Goal: Check status: Check status

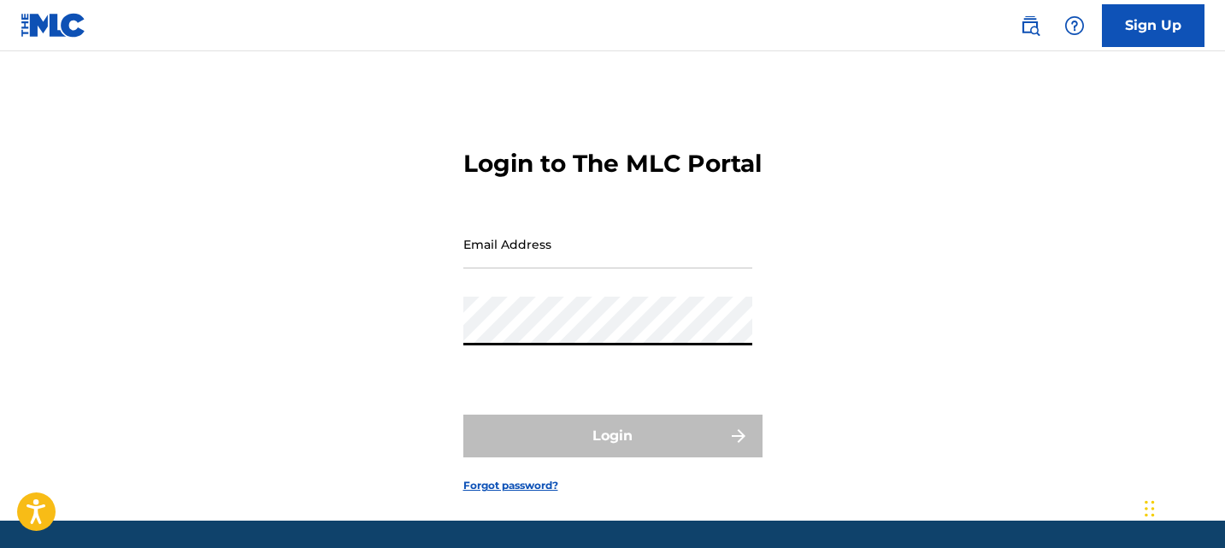
type input "[EMAIL_ADDRESS][DOMAIN_NAME]"
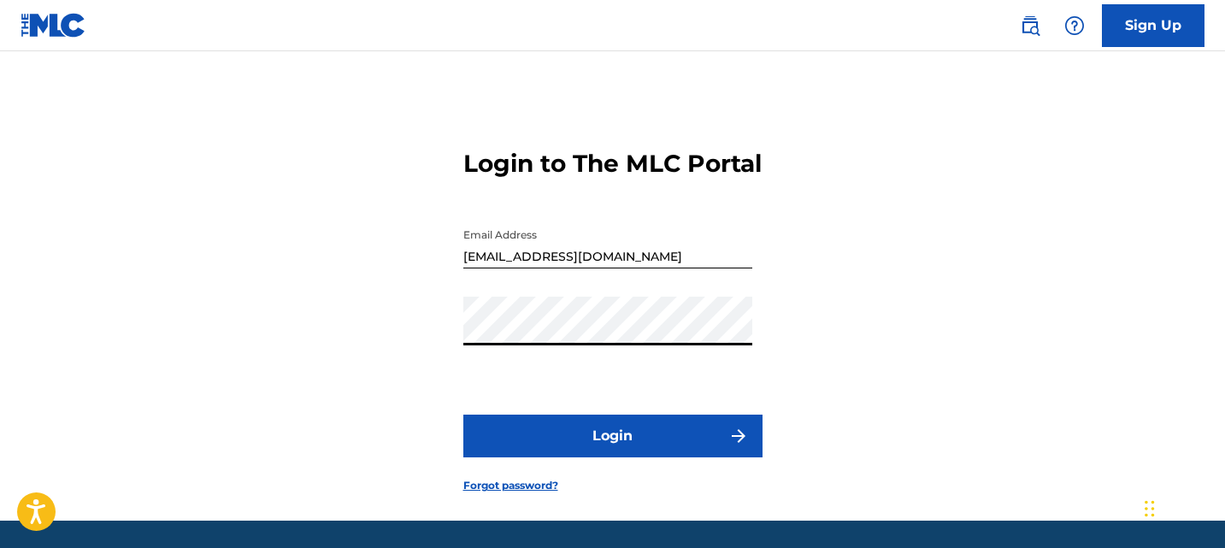
click at [658, 457] on button "Login" at bounding box center [612, 436] width 299 height 43
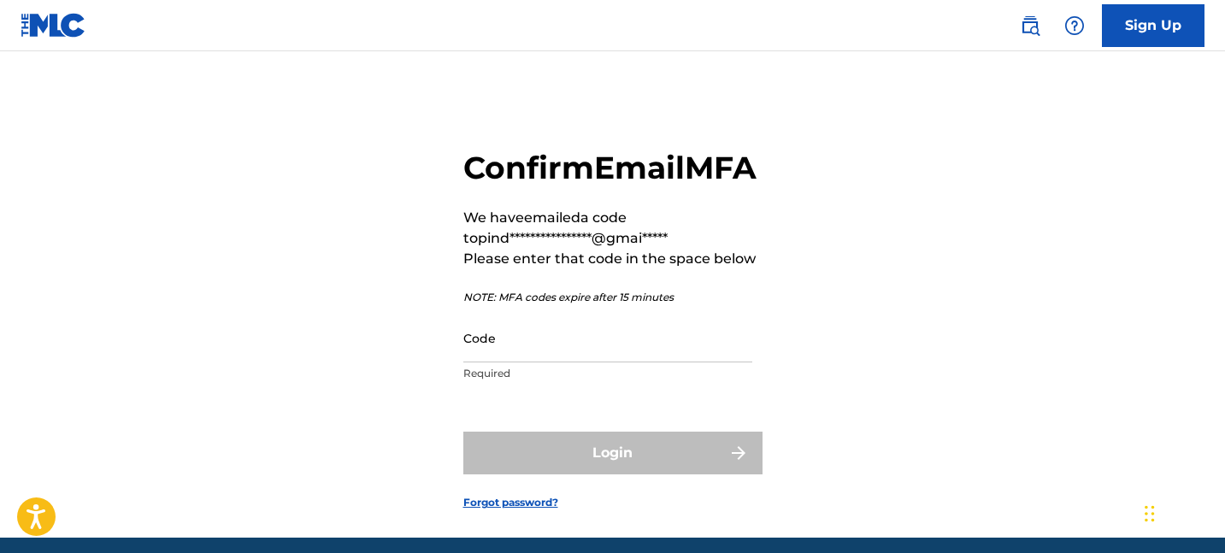
click at [530, 363] on input "Code" at bounding box center [607, 338] width 289 height 49
paste input "429518"
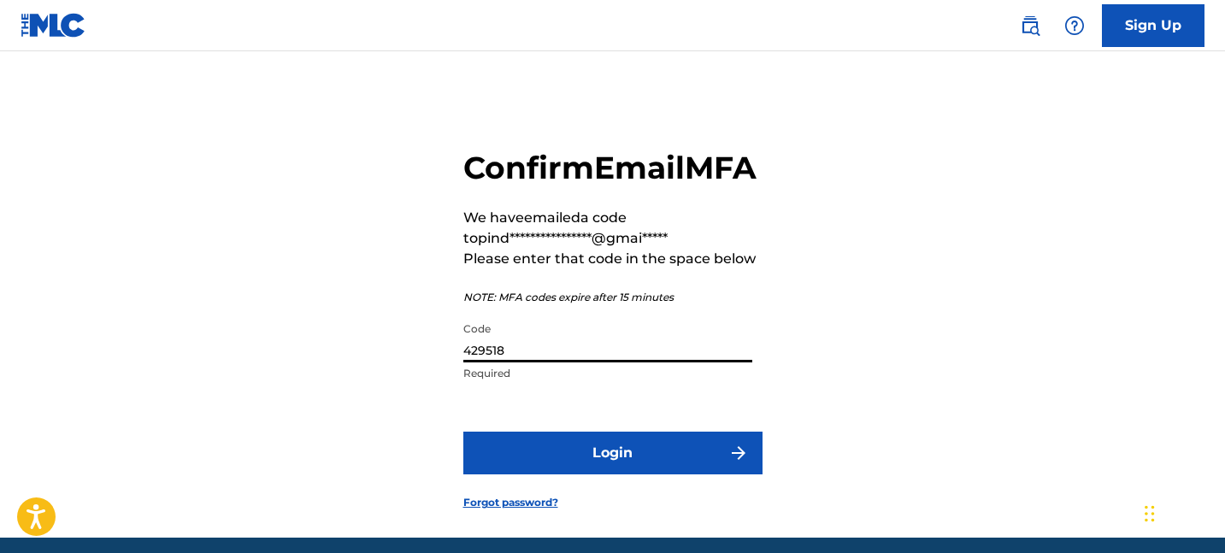
type input "429518"
click at [530, 472] on button "Login" at bounding box center [612, 453] width 299 height 43
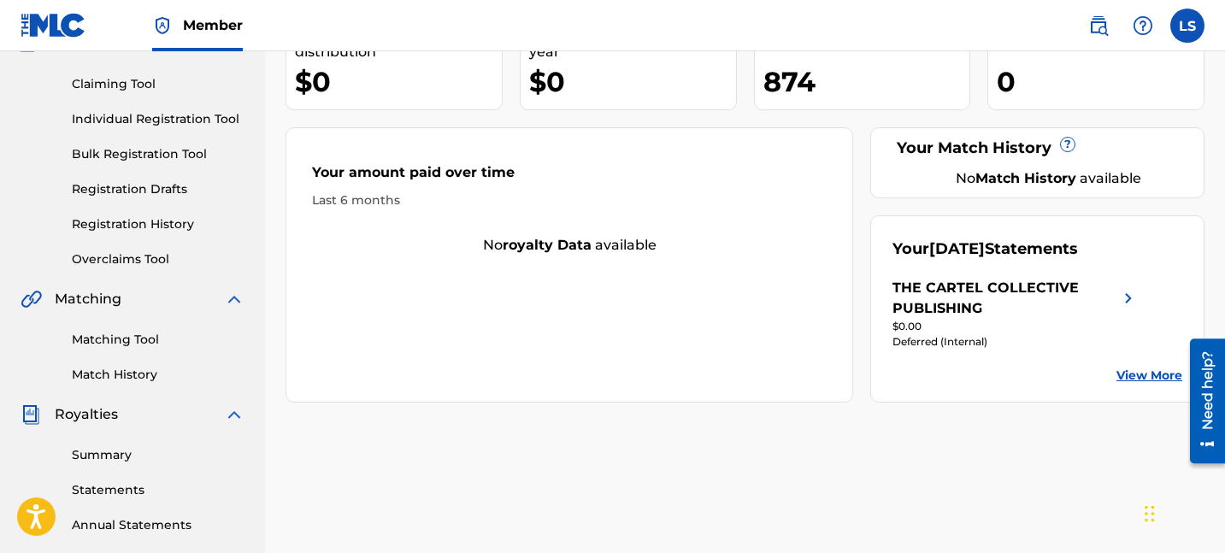
scroll to position [197, 0]
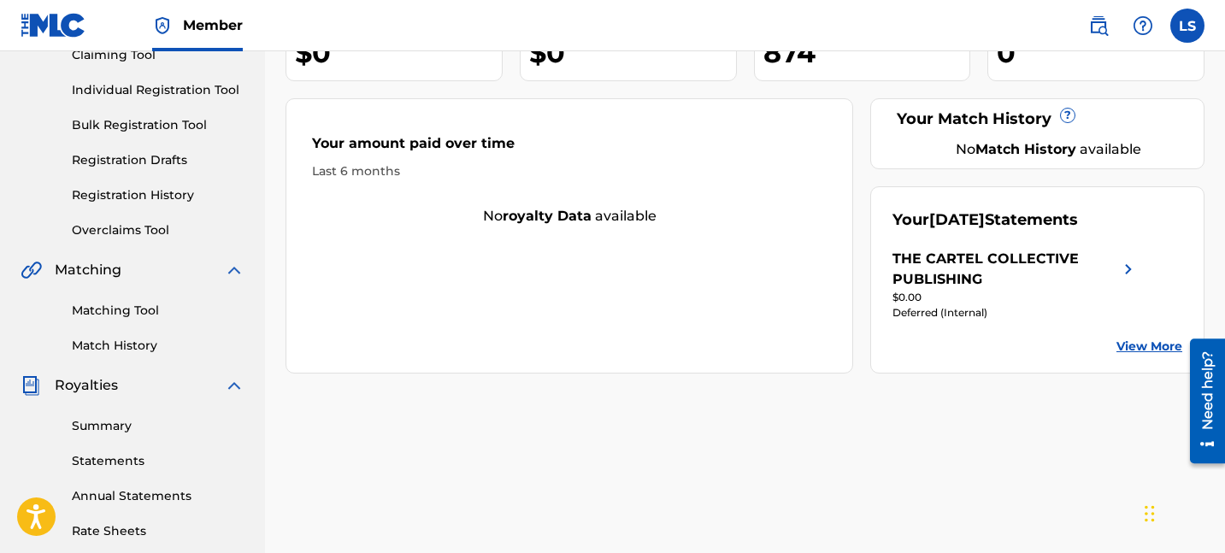
click at [968, 314] on div "Deferred (Internal)" at bounding box center [1016, 312] width 246 height 15
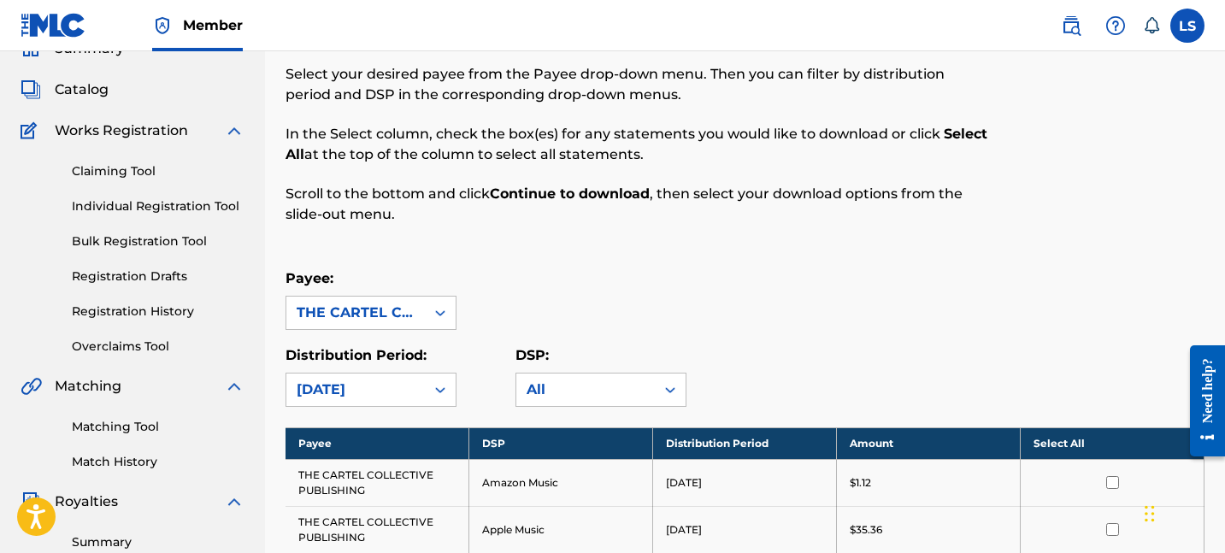
scroll to position [300, 0]
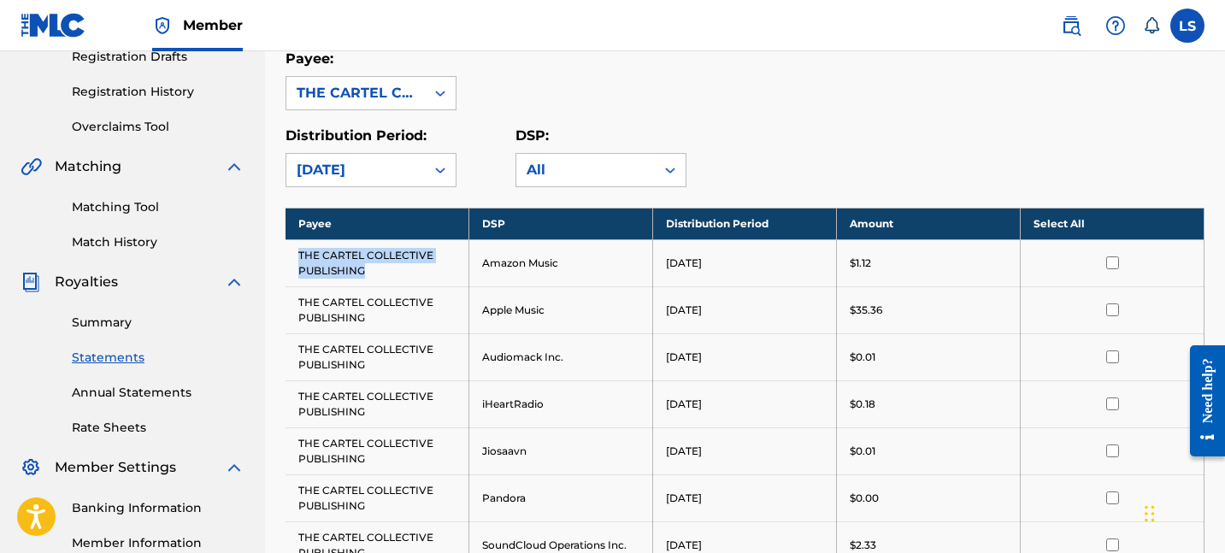
drag, startPoint x: 367, startPoint y: 274, endPoint x: 294, endPoint y: 257, distance: 74.7
click at [294, 257] on td "THE CARTEL COLLECTIVE PUBLISHING" at bounding box center [378, 262] width 184 height 47
copy td "THE CARTEL COLLECTIVE PUBLISHING"
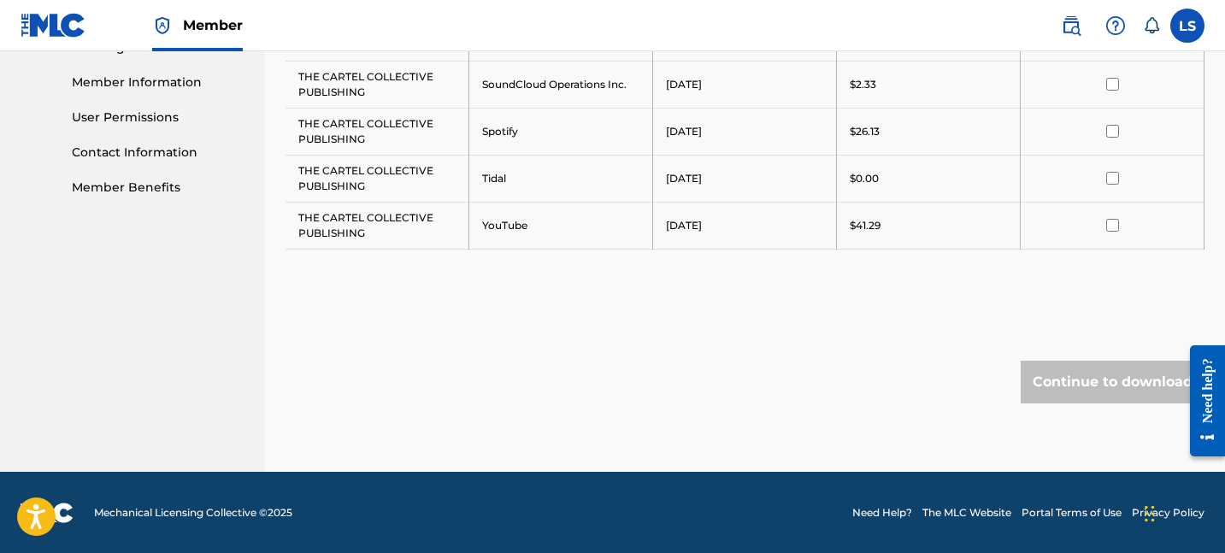
scroll to position [0, 0]
